Goal: Task Accomplishment & Management: Manage account settings

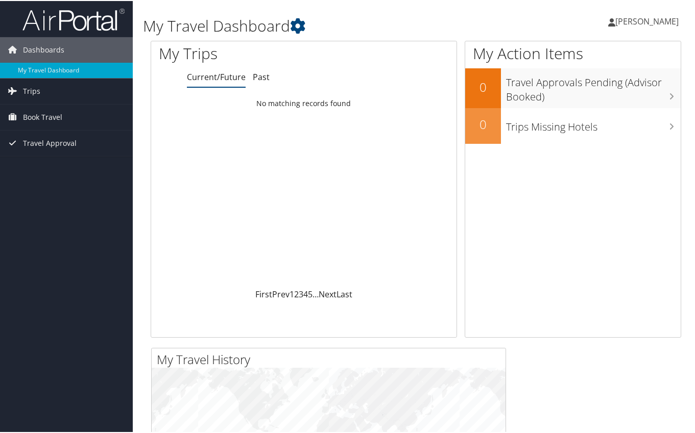
click at [556, 11] on div "Jeanette Scott Jeanette Scott My Settings Travel Agency Contacts View Travel Pr…" at bounding box center [582, 24] width 233 height 39
click at [635, 22] on span "[PERSON_NAME]" at bounding box center [646, 20] width 63 height 11
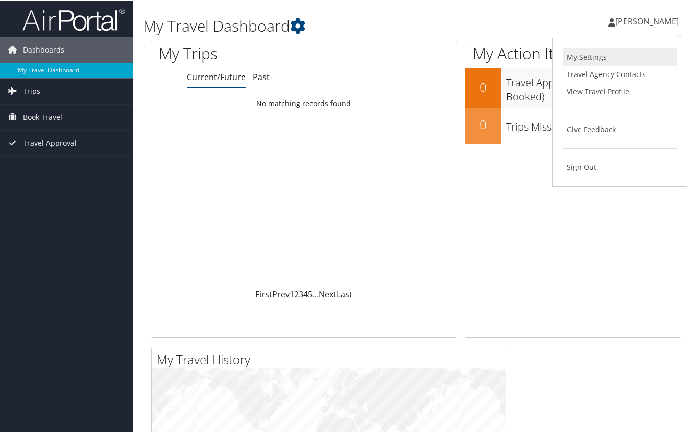
click at [588, 55] on link "My Settings" at bounding box center [620, 55] width 114 height 17
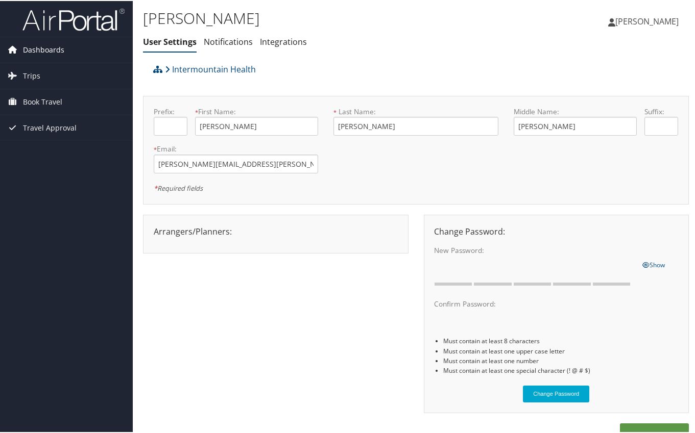
click at [42, 44] on span "Dashboards" at bounding box center [43, 49] width 41 height 26
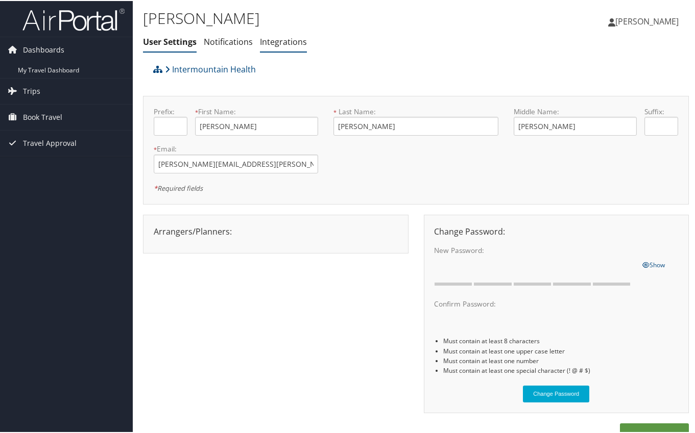
click at [273, 38] on link "Integrations" at bounding box center [283, 40] width 47 height 11
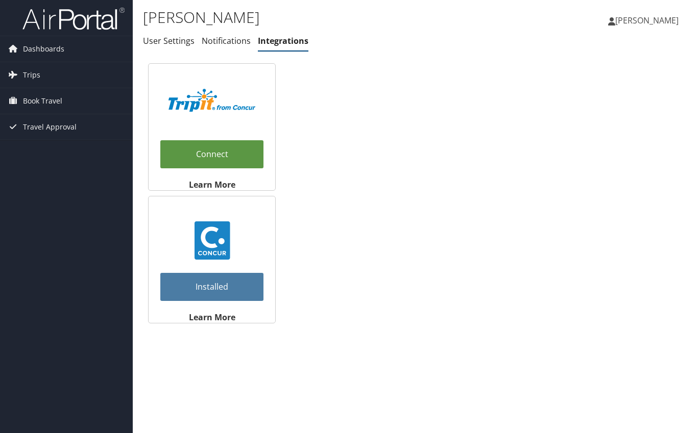
click at [645, 21] on span "[PERSON_NAME]" at bounding box center [646, 20] width 63 height 11
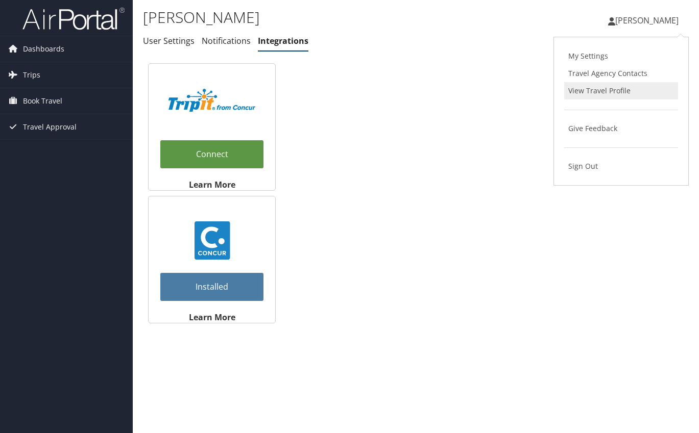
click at [600, 93] on link "View Travel Profile" at bounding box center [621, 90] width 114 height 17
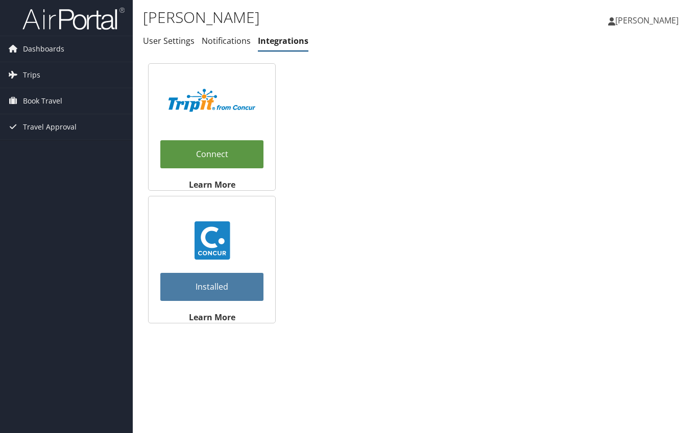
click at [651, 17] on span "[PERSON_NAME]" at bounding box center [646, 20] width 63 height 11
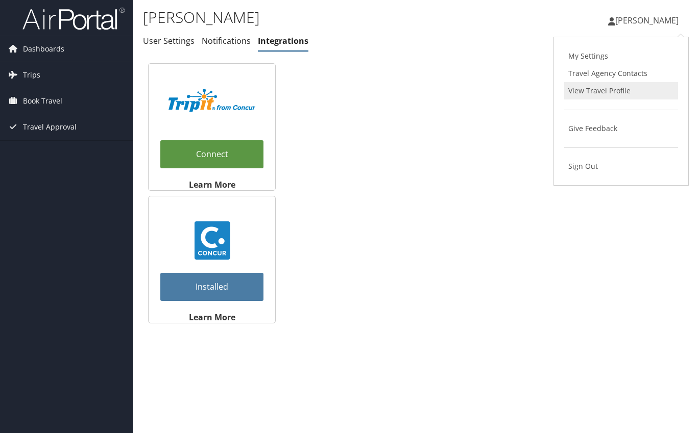
click at [584, 88] on link "View Travel Profile" at bounding box center [621, 90] width 114 height 17
